Goal: Navigation & Orientation: Find specific page/section

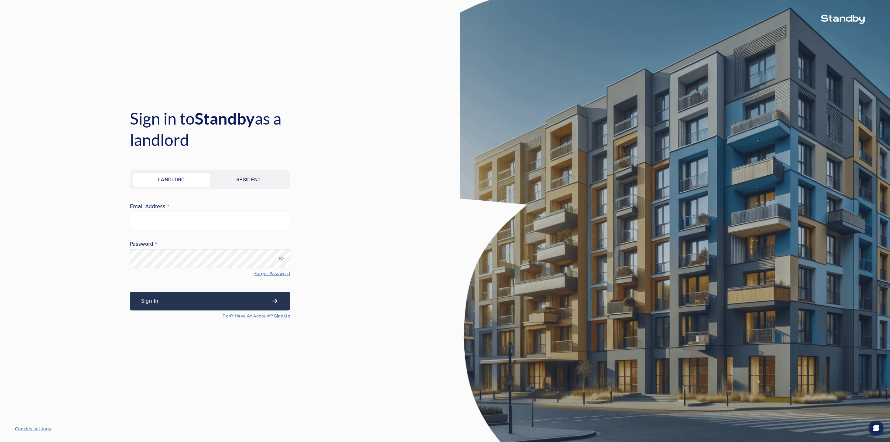
click at [0, 441] on div at bounding box center [0, 442] width 0 height 0
type input "**********"
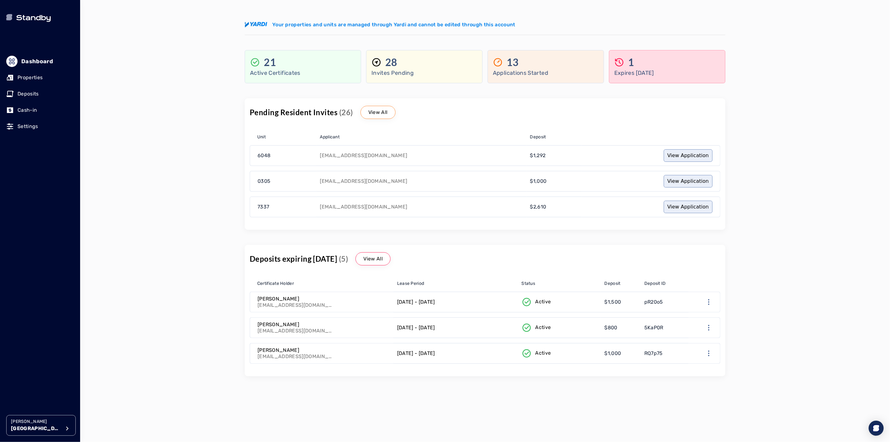
click at [33, 427] on p "[GEOGRAPHIC_DATA]" at bounding box center [36, 429] width 50 height 8
click at [143, 251] on div "[PERSON_NAME] [PERSON_NAME][GEOGRAPHIC_DATA] Your properties and units are mana…" at bounding box center [485, 221] width 810 height 442
click at [21, 74] on p "Properties" at bounding box center [30, 78] width 25 height 8
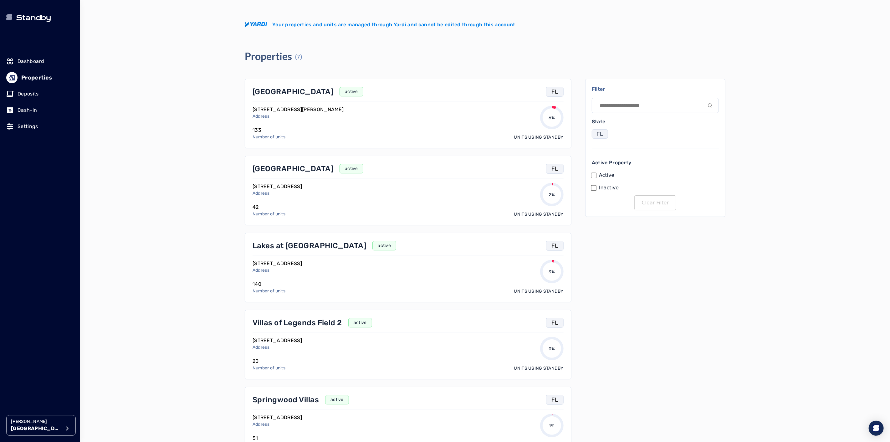
click at [260, 92] on p "[GEOGRAPHIC_DATA]" at bounding box center [293, 92] width 81 height 10
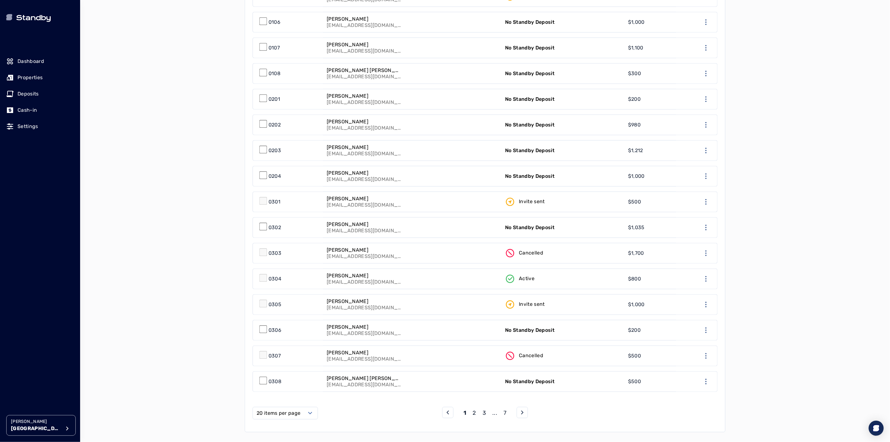
scroll to position [382, 0]
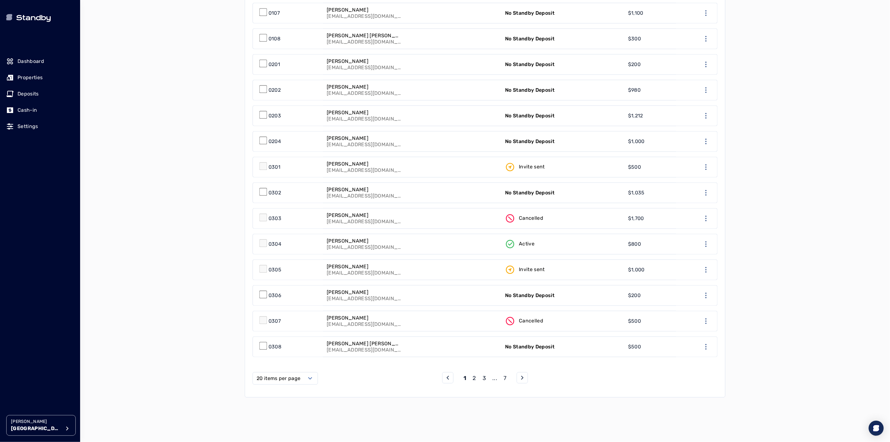
click at [294, 375] on label "20 items per page" at bounding box center [279, 379] width 44 height 8
click at [281, 432] on span "50 items per page" at bounding box center [280, 431] width 44 height 8
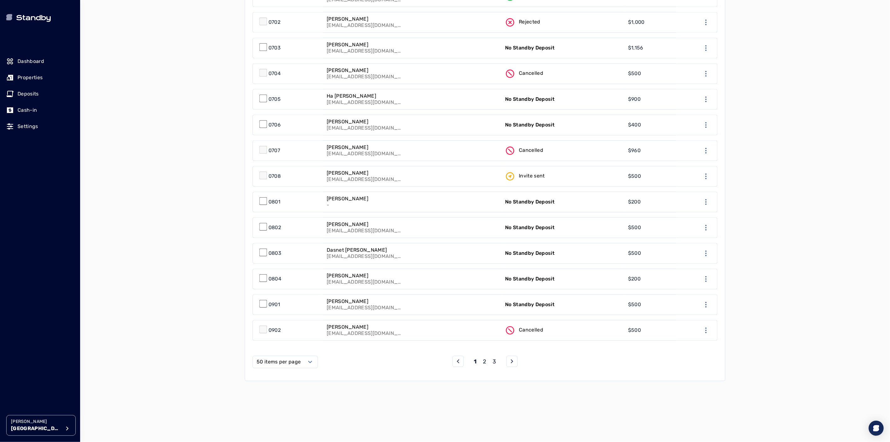
scroll to position [1204, 0]
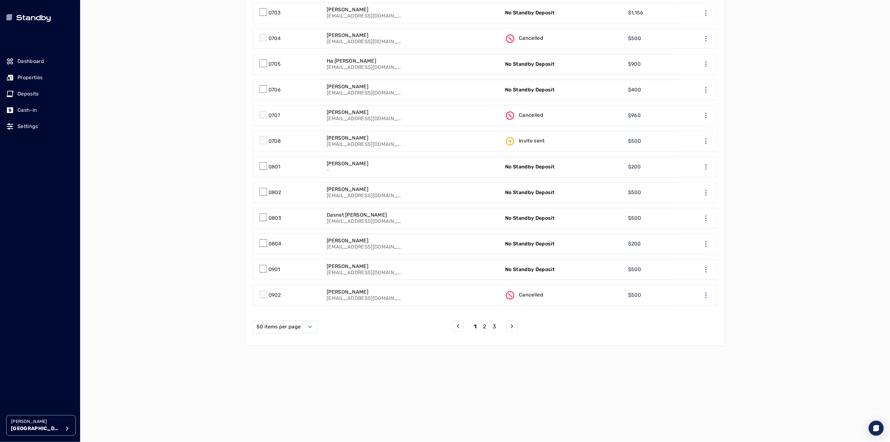
click at [484, 324] on p "2" at bounding box center [484, 326] width 3 height 9
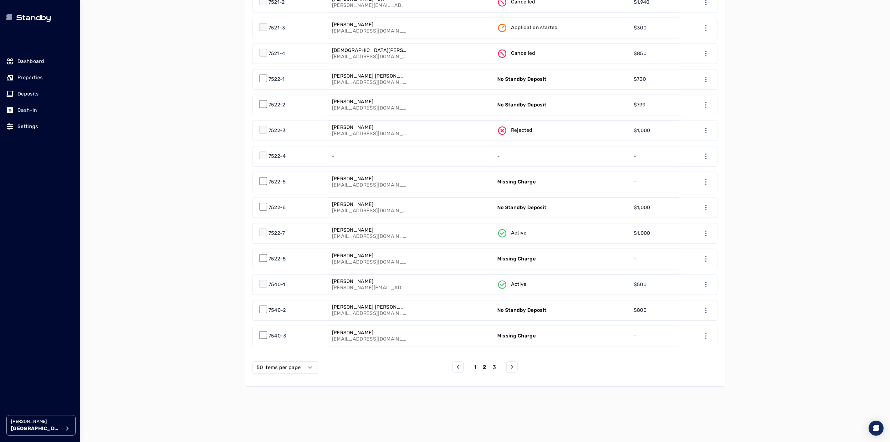
scroll to position [1182, 0]
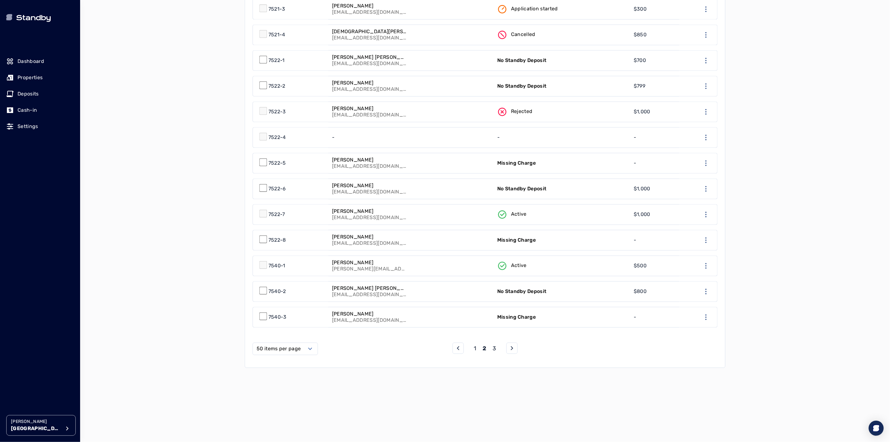
click at [494, 345] on p "3" at bounding box center [494, 348] width 3 height 9
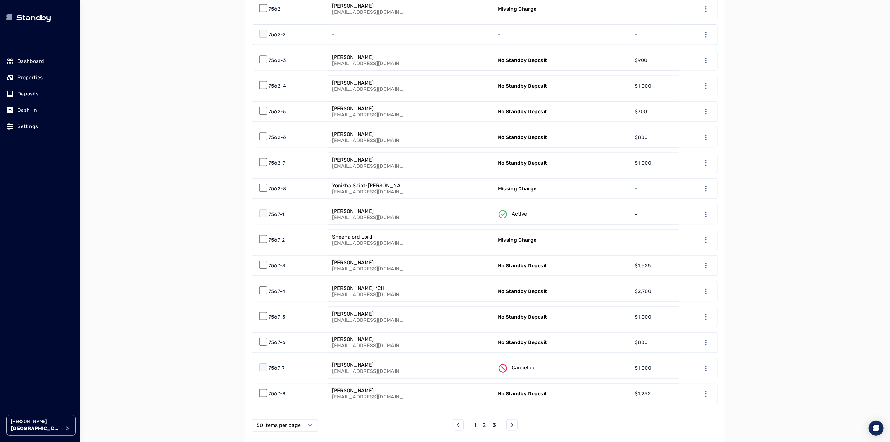
scroll to position [765, 0]
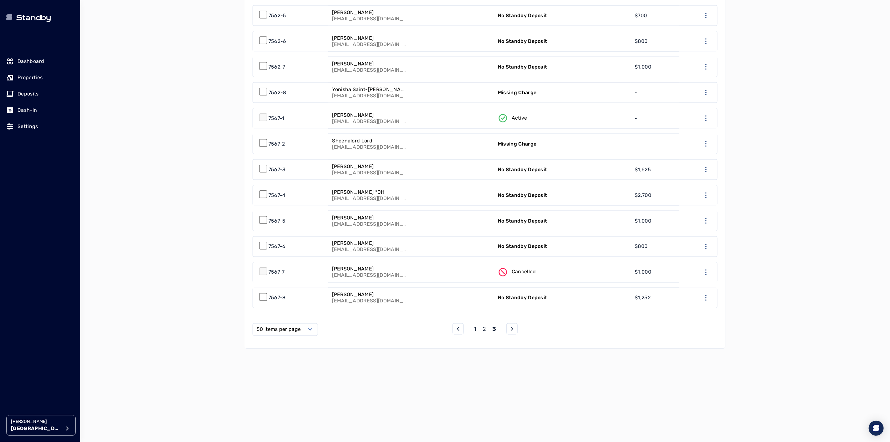
click at [476, 326] on p "1" at bounding box center [475, 329] width 3 height 9
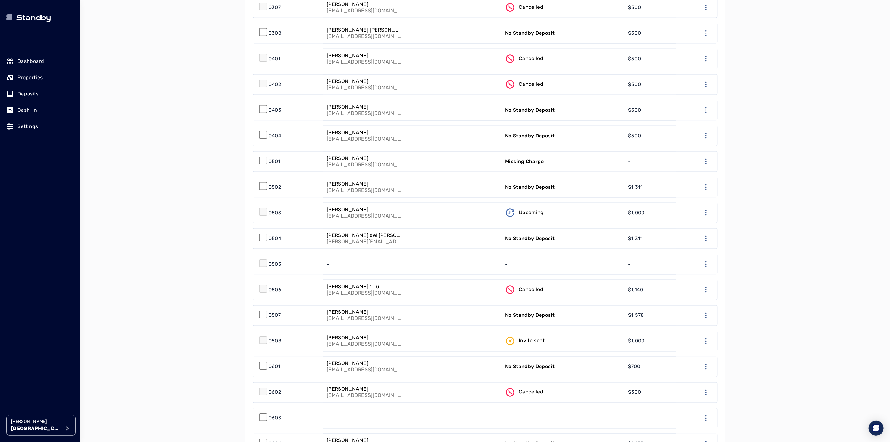
scroll to position [676, 0]
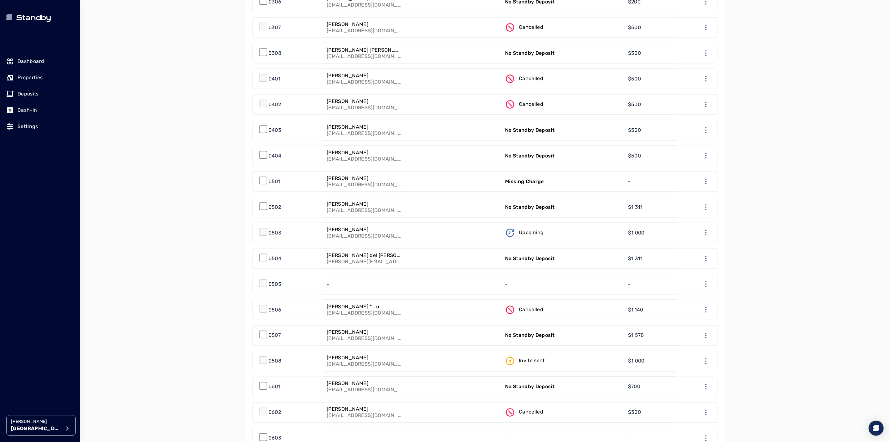
click at [580, 307] on link "Cancelled" at bounding box center [562, 310] width 123 height 20
